Goal: Task Accomplishment & Management: Manage account settings

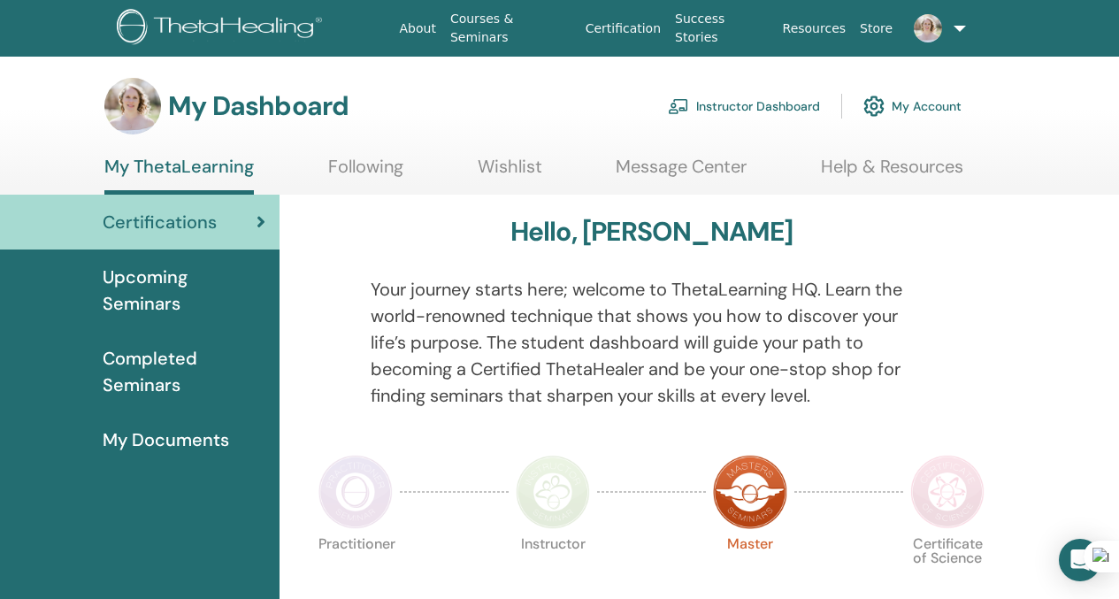
click at [949, 114] on link "My Account" at bounding box center [912, 106] width 98 height 39
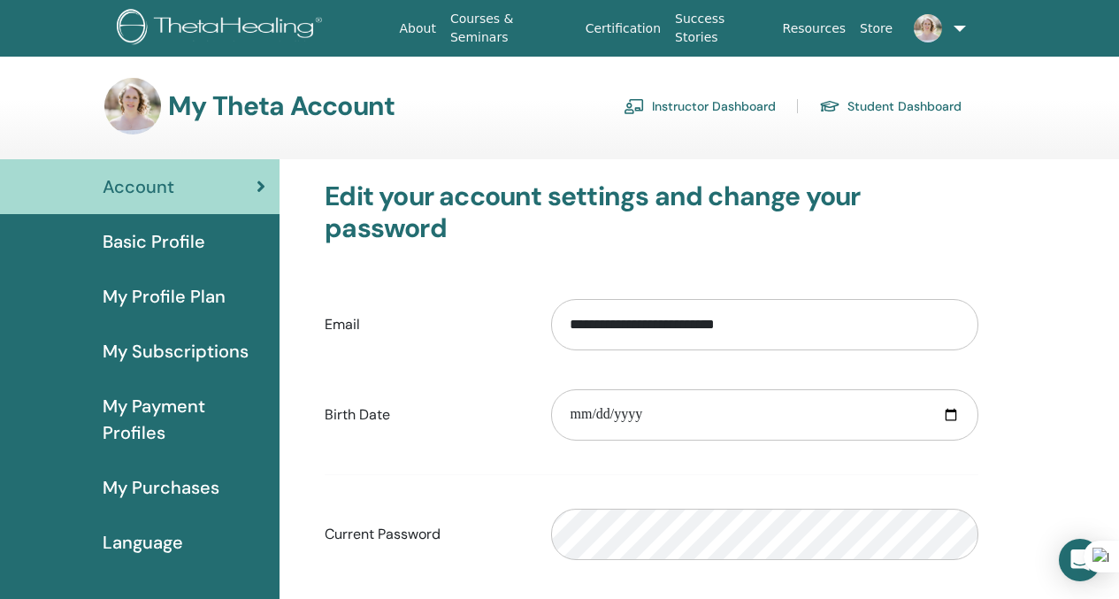
click at [182, 291] on span "My Profile Plan" at bounding box center [164, 296] width 123 height 27
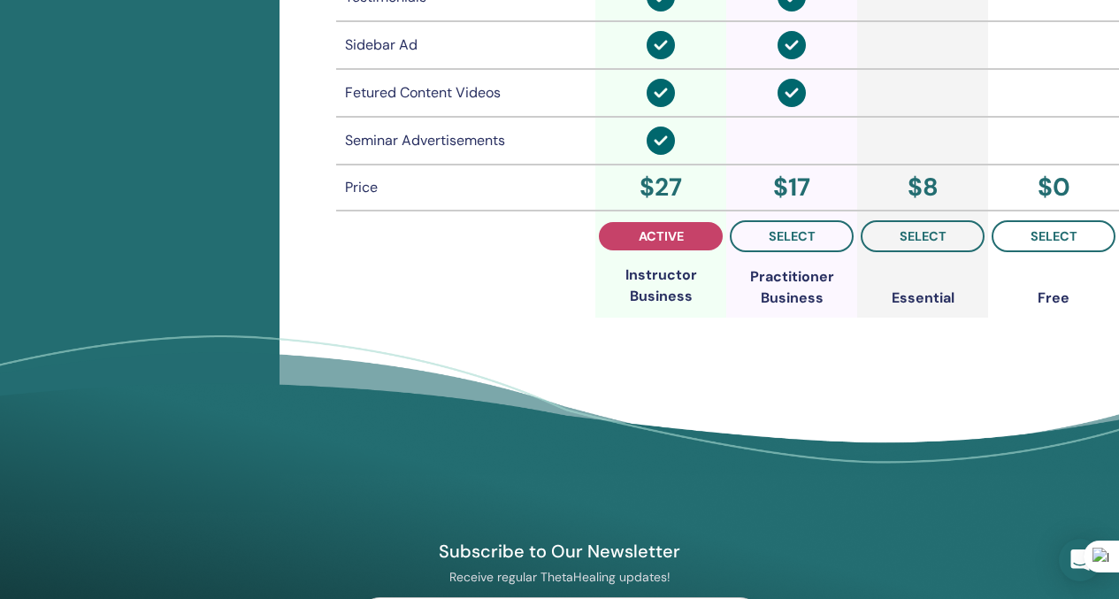
scroll to position [1520, 0]
